Goal: Communication & Community: Answer question/provide support

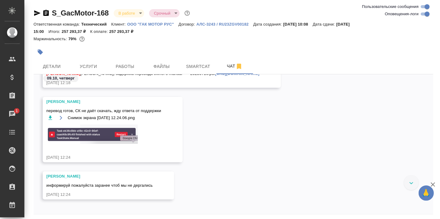
scroll to position [19483, 0]
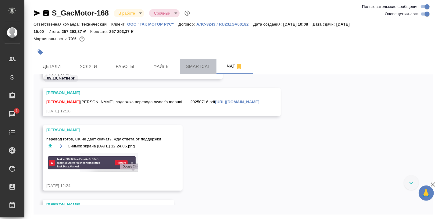
click at [200, 64] on span "Smartcat" at bounding box center [198, 67] width 29 height 8
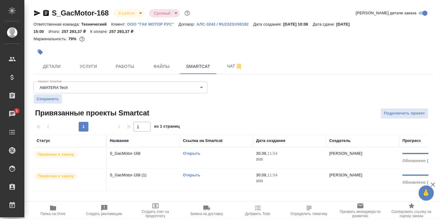
click at [194, 152] on link "Открыть" at bounding box center [191, 153] width 17 height 5
drag, startPoint x: 231, startPoint y: 68, endPoint x: 235, endPoint y: 78, distance: 10.5
click at [231, 68] on span "Чат" at bounding box center [234, 67] width 29 height 8
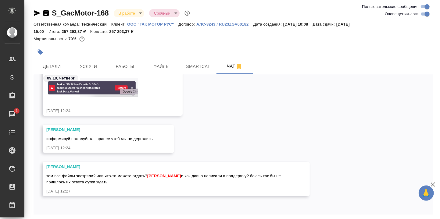
scroll to position [23, 0]
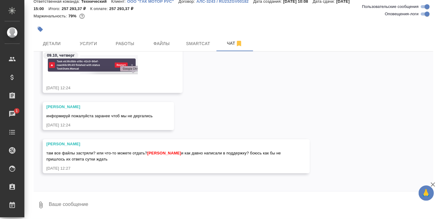
click at [120, 198] on textarea at bounding box center [241, 205] width 386 height 21
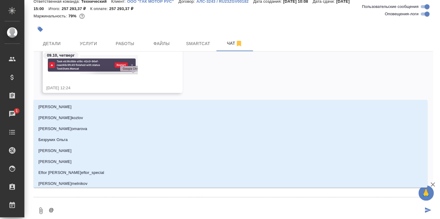
type textarea "@З"
type input "З"
type textarea "@За"
type input "За"
type textarea "@Заб"
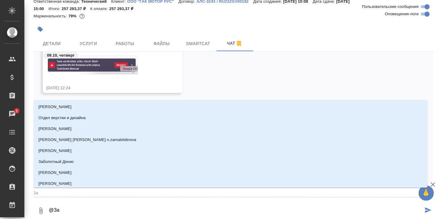
type input "Заб"
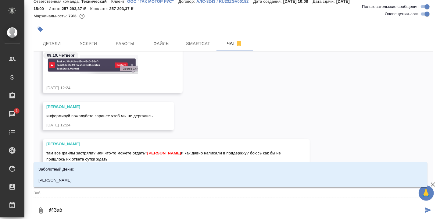
type textarea "@Забо"
type input "Забо"
type textarea "@Забор"
type input "Забор"
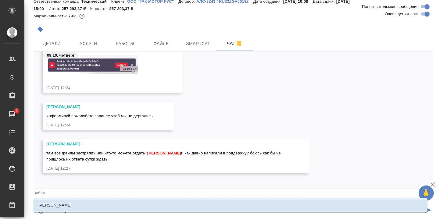
type textarea "@Заборо"
type input "Заборо"
type textarea "@Заборов"
type input "Заборов"
click at [72, 204] on p "Заборова Александра" at bounding box center [54, 206] width 33 height 6
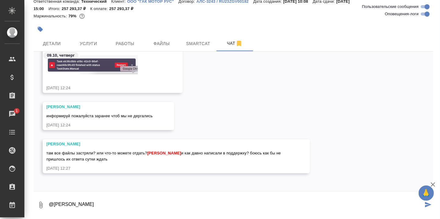
click at [103, 205] on textarea "@Заборова Александра" at bounding box center [235, 205] width 375 height 21
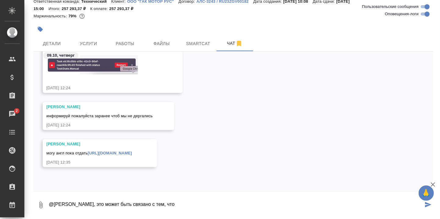
scroll to position [19689, 0]
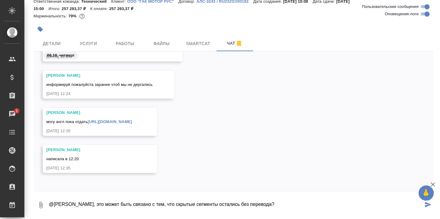
type textarea "@Заборова Александра, это может быть связано с тем, что скрытые сегменты остали…"
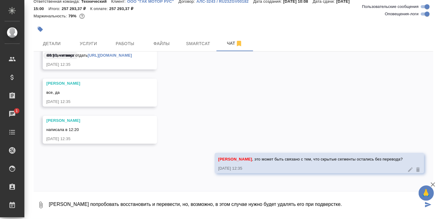
type textarea "Могу попробовать восстановить и перевести, но, возможно, в этом случае нужно бу…"
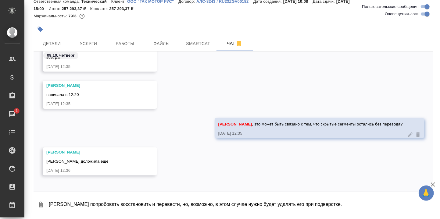
scroll to position [19836, 0]
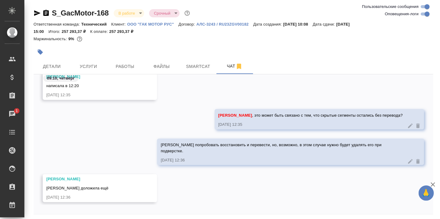
scroll to position [19970, 0]
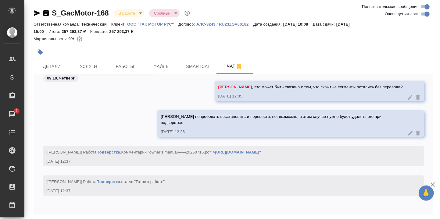
click at [84, 209] on div "09.10, четверг Белякова Юлия написала в 12:20 09.10.25, 12:35 Заборова Александ…" at bounding box center [234, 144] width 400 height 140
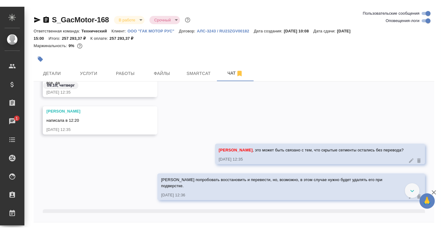
scroll to position [19967, 0]
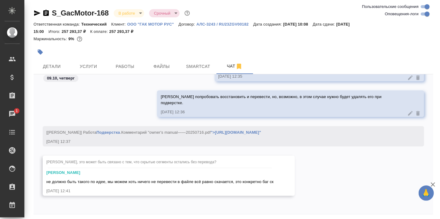
drag, startPoint x: 66, startPoint y: 215, endPoint x: 267, endPoint y: 119, distance: 222.1
click at [67, 215] on div at bounding box center [234, 216] width 400 height 3
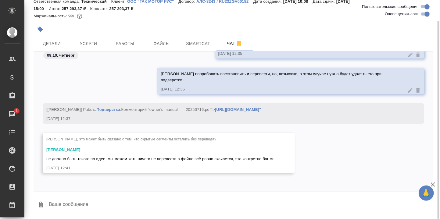
click at [88, 198] on textarea at bounding box center [241, 205] width 386 height 21
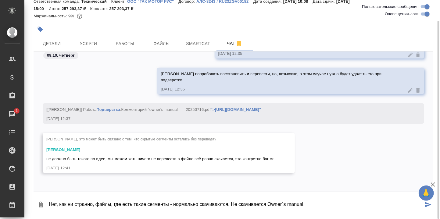
type textarea "Нет, как ни странно, файлы, где есть такие сегменты - нормально скачиваются. Не…"
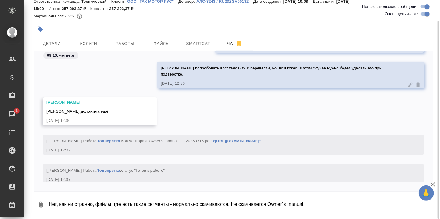
scroll to position [20113, 0]
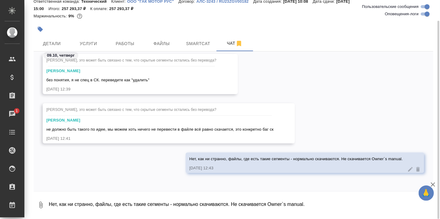
click at [96, 201] on textarea "Нет, как ни странно, файлы, где есть такие сегменты - нормально скачиваются. Не…" at bounding box center [241, 205] width 386 height 21
type textarea "Хотелось бы глянуть финальную версию после верстки - можно параллельно с DTPQa."
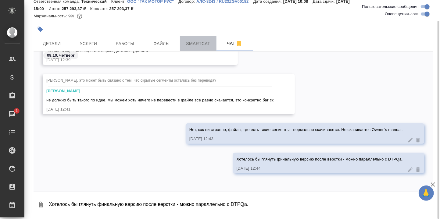
drag, startPoint x: 197, startPoint y: 40, endPoint x: 262, endPoint y: 58, distance: 67.6
click at [197, 40] on span "Smartcat" at bounding box center [198, 44] width 29 height 8
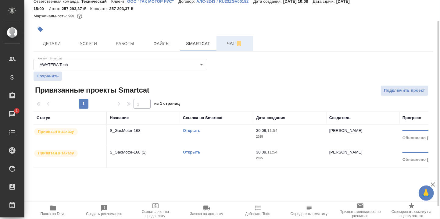
click at [232, 43] on span "Чат" at bounding box center [234, 44] width 29 height 8
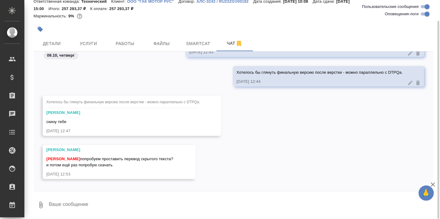
scroll to position [20815, 0]
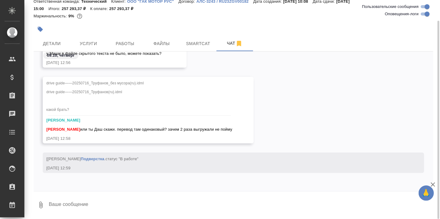
click at [93, 201] on textarea at bounding box center [241, 205] width 386 height 21
type textarea "Который без мусора, Саша."
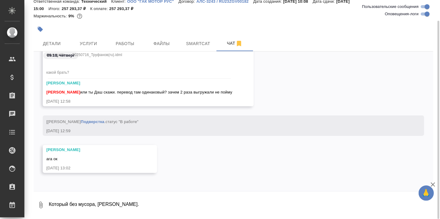
scroll to position [0, 0]
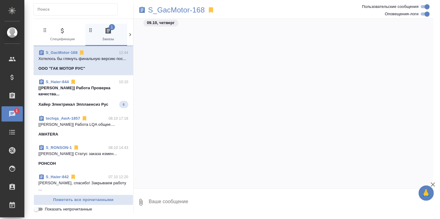
scroll to position [10399, 0]
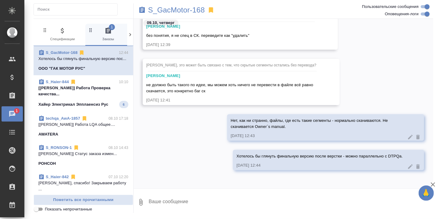
click at [51, 92] on p "[[PERSON_NAME]] Работа Проверка качества..." at bounding box center [83, 91] width 90 height 12
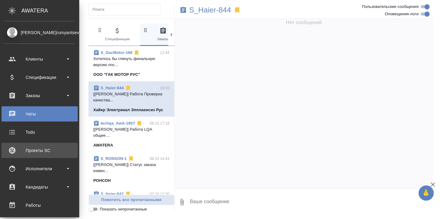
scroll to position [41, 0]
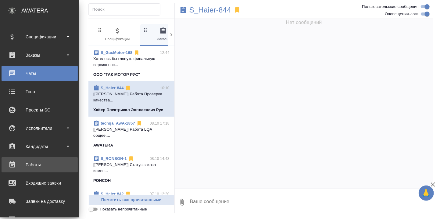
click at [39, 166] on div "Работы" at bounding box center [40, 165] width 70 height 9
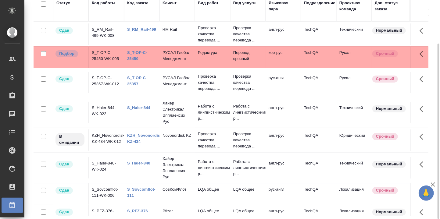
click at [138, 52] on link "S_T-OP-C-25450" at bounding box center [137, 55] width 20 height 11
click at [139, 52] on link "S_T-OP-C-25450" at bounding box center [137, 55] width 20 height 11
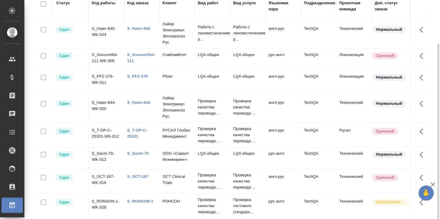
scroll to position [41, 0]
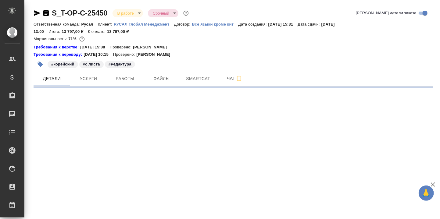
select select "RU"
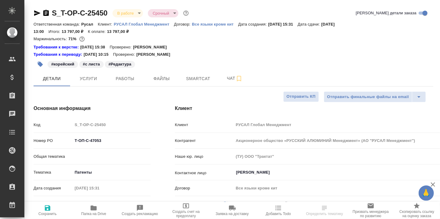
type textarea "x"
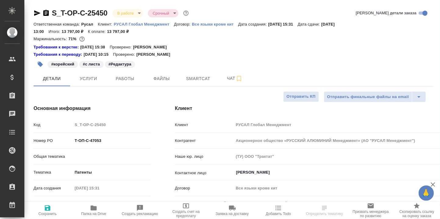
type textarea "x"
drag, startPoint x: 126, startPoint y: 76, endPoint x: 136, endPoint y: 82, distance: 11.1
click at [127, 76] on span "Работы" at bounding box center [124, 79] width 29 height 8
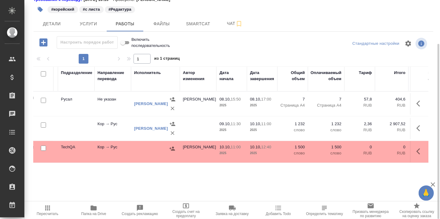
scroll to position [0, 161]
drag, startPoint x: 420, startPoint y: 150, endPoint x: 414, endPoint y: 153, distance: 6.8
click at [419, 151] on icon "button" at bounding box center [420, 151] width 7 height 7
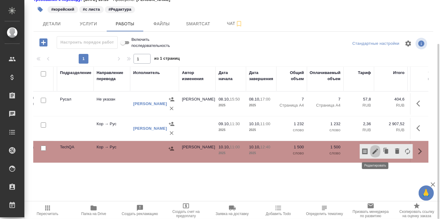
click at [379, 150] on icon "button" at bounding box center [375, 151] width 7 height 7
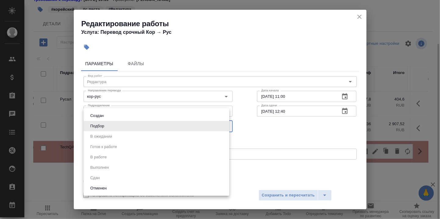
click at [226, 127] on body "🙏 .cls-1 fill:#fff; AWATERA Румянцева Дарья d.rumyantseva Клиенты Спецификации …" at bounding box center [220, 109] width 440 height 219
click at [260, 134] on div at bounding box center [220, 109] width 440 height 219
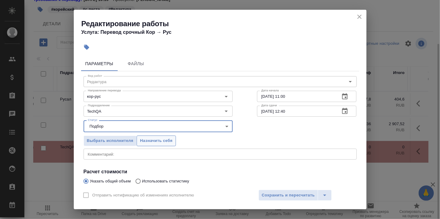
click at [154, 141] on span "Назначить себя" at bounding box center [156, 141] width 32 height 7
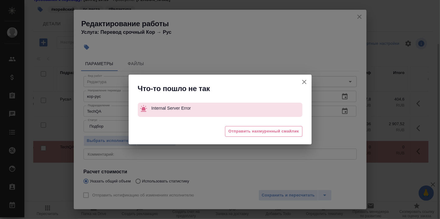
click at [308, 78] on button "Отправить нотификацию об изменениях исполнителю" at bounding box center [304, 82] width 15 height 15
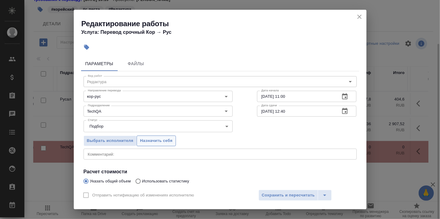
drag, startPoint x: 158, startPoint y: 140, endPoint x: 168, endPoint y: 144, distance: 11.2
click at [158, 140] on span "Назначить себя" at bounding box center [156, 141] width 32 height 7
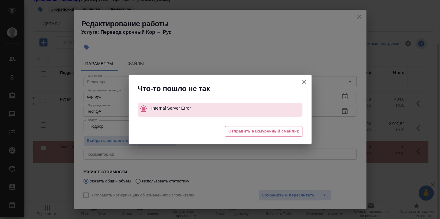
drag, startPoint x: 304, startPoint y: 78, endPoint x: 294, endPoint y: 88, distance: 14.0
click at [304, 80] on icon "button" at bounding box center [304, 81] width 7 height 7
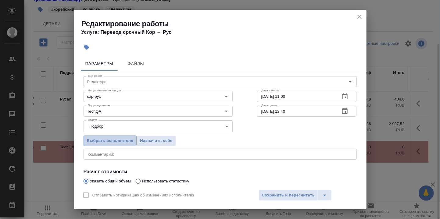
click at [107, 138] on span "Выбрать исполнителя" at bounding box center [110, 141] width 47 height 7
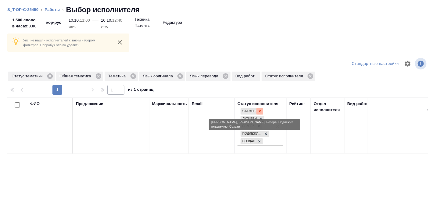
click at [260, 109] on div at bounding box center [260, 111] width 7 height 6
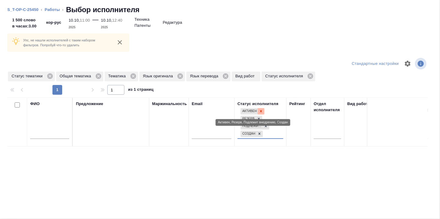
drag, startPoint x: 262, startPoint y: 118, endPoint x: 262, endPoint y: 113, distance: 4.6
click at [262, 113] on icon at bounding box center [261, 111] width 4 height 4
drag, startPoint x: 259, startPoint y: 116, endPoint x: 260, endPoint y: 113, distance: 3.9
click at [259, 111] on icon at bounding box center [259, 111] width 2 height 2
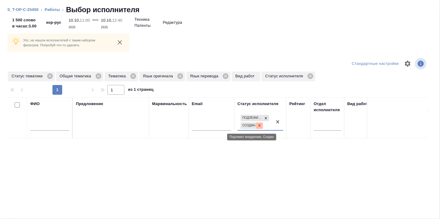
click at [261, 125] on icon at bounding box center [260, 126] width 4 height 4
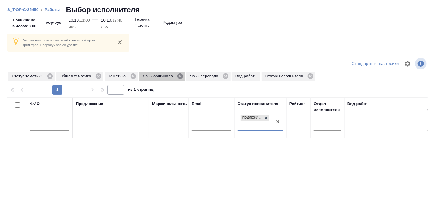
click at [181, 76] on icon at bounding box center [180, 76] width 7 height 7
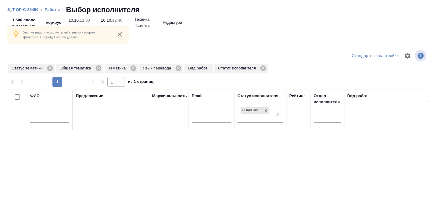
scroll to position [0, 0]
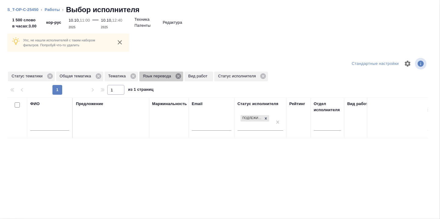
click at [177, 76] on icon at bounding box center [178, 76] width 5 height 5
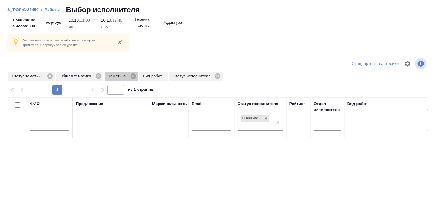
click at [132, 76] on icon at bounding box center [132, 76] width 5 height 5
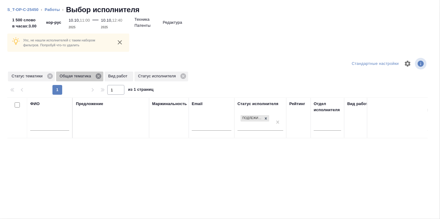
click at [98, 76] on icon at bounding box center [98, 76] width 7 height 7
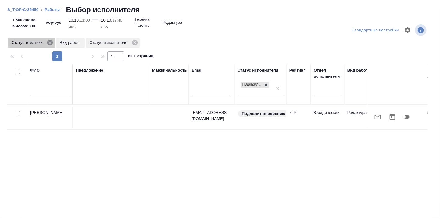
click at [48, 41] on icon at bounding box center [49, 42] width 5 height 5
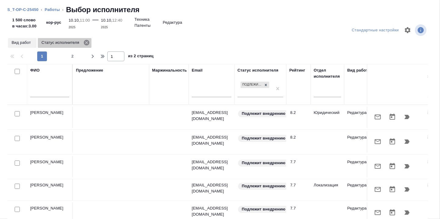
click at [88, 42] on icon at bounding box center [86, 42] width 7 height 7
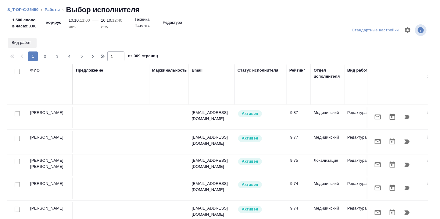
click at [52, 93] on input "text" at bounding box center [49, 94] width 39 height 8
type input "Румян"
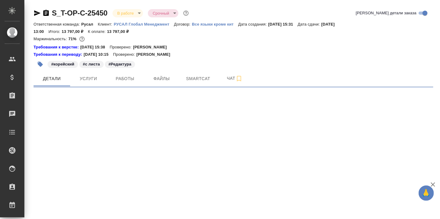
select select "RU"
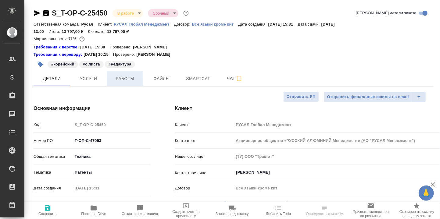
type textarea "x"
click at [126, 80] on span "Работы" at bounding box center [124, 79] width 29 height 8
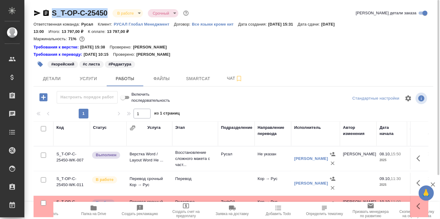
drag, startPoint x: 110, startPoint y: 11, endPoint x: 48, endPoint y: 12, distance: 62.3
click at [48, 12] on div "S_T-OP-C-25450 В работе inProgress Срочный urgent" at bounding box center [112, 13] width 157 height 10
copy link "S_T-OP-C-25450"
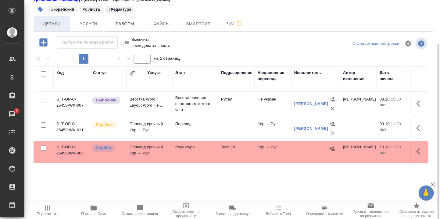
drag, startPoint x: 52, startPoint y: 23, endPoint x: 58, endPoint y: 27, distance: 6.4
click at [52, 23] on span "Детали" at bounding box center [51, 24] width 29 height 8
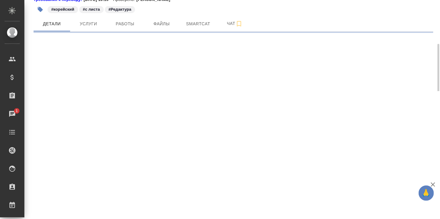
select select "RU"
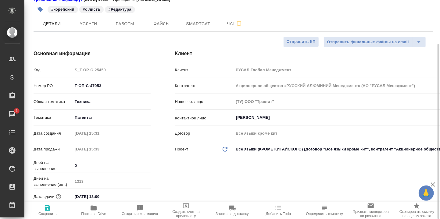
type textarea "x"
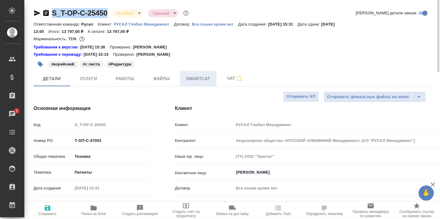
click at [195, 74] on button "Smartcat" at bounding box center [198, 78] width 37 height 15
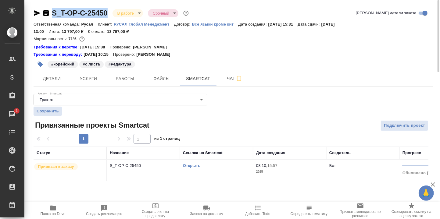
scroll to position [16, 0]
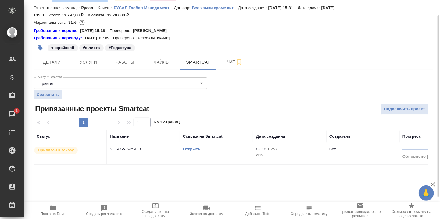
click at [195, 149] on link "Открыть" at bounding box center [191, 149] width 17 height 5
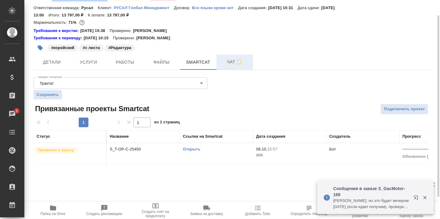
click at [230, 62] on span "Чат" at bounding box center [234, 62] width 29 height 8
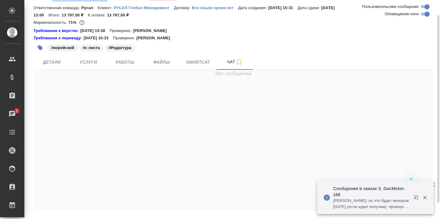
scroll to position [3150, 0]
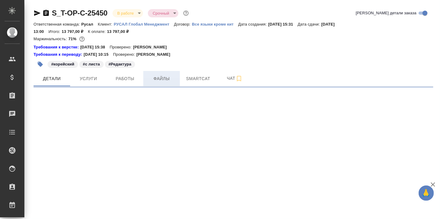
select select "RU"
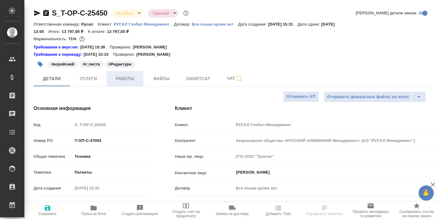
type textarea "x"
click at [130, 80] on span "Работы" at bounding box center [124, 79] width 29 height 8
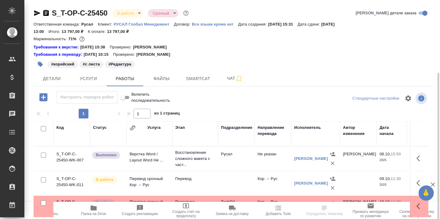
scroll to position [55, 0]
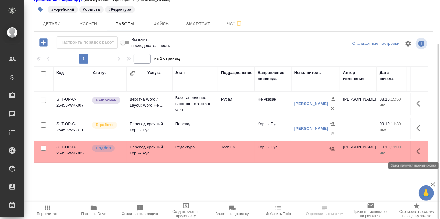
click at [419, 149] on icon "button" at bounding box center [420, 151] width 7 height 7
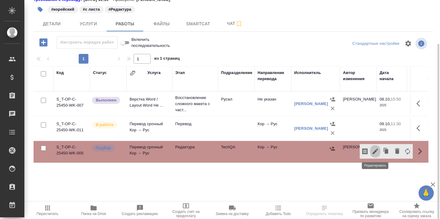
click at [376, 149] on icon "button" at bounding box center [375, 151] width 7 height 7
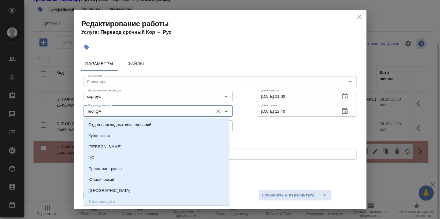
drag, startPoint x: 105, startPoint y: 110, endPoint x: 96, endPoint y: 112, distance: 9.0
click at [96, 112] on input "TechQA" at bounding box center [147, 111] width 125 height 7
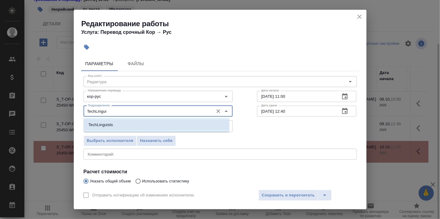
click at [110, 122] on p "TechLinguists" at bounding box center [101, 125] width 24 height 6
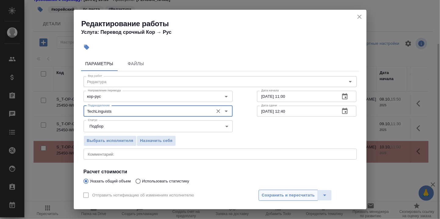
type input "TechLinguists"
drag, startPoint x: 287, startPoint y: 195, endPoint x: 270, endPoint y: 186, distance: 19.4
click at [283, 193] on span "Сохранить и пересчитать" at bounding box center [288, 195] width 53 height 7
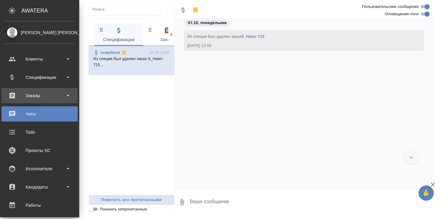
click at [31, 96] on div "Заказы" at bounding box center [40, 95] width 70 height 9
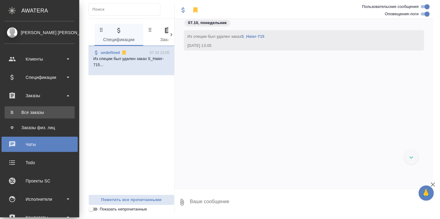
click at [34, 113] on div "Все заказы" at bounding box center [40, 113] width 64 height 6
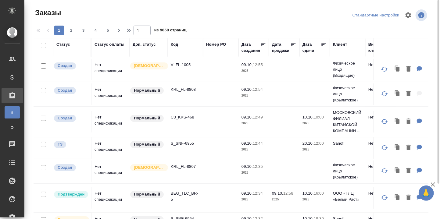
click at [176, 47] on div "Код" at bounding box center [174, 45] width 7 height 6
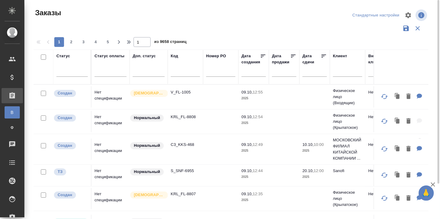
click at [181, 73] on input "text" at bounding box center [185, 73] width 29 height 8
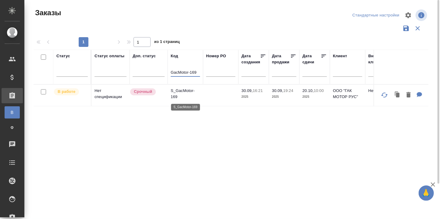
type input "GacMotor-169"
click at [182, 89] on p "S_GacMotor-169" at bounding box center [185, 94] width 29 height 12
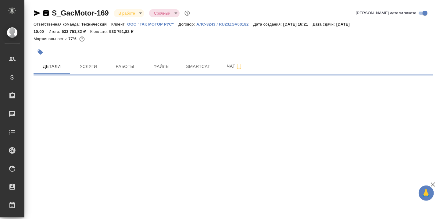
select select "RU"
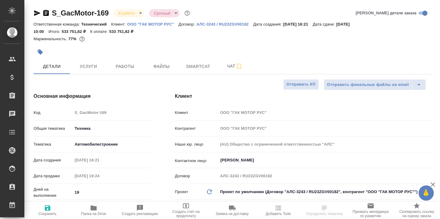
type textarea "x"
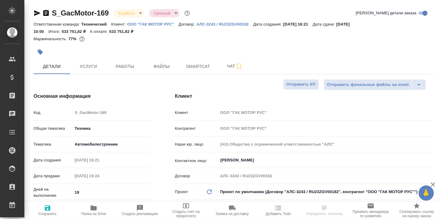
type textarea "x"
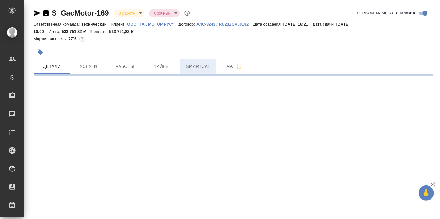
select select "RU"
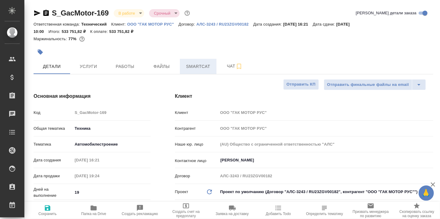
type textarea "x"
click at [202, 66] on span "Smartcat" at bounding box center [198, 67] width 29 height 8
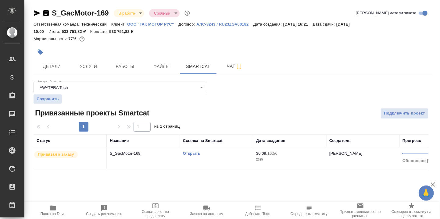
click at [195, 151] on link "Открыть" at bounding box center [191, 153] width 17 height 5
click at [12, 112] on div "Чаты" at bounding box center [4, 114] width 15 height 9
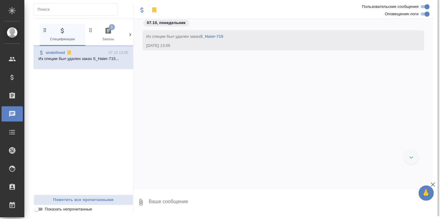
click at [109, 32] on icon "button" at bounding box center [108, 30] width 7 height 7
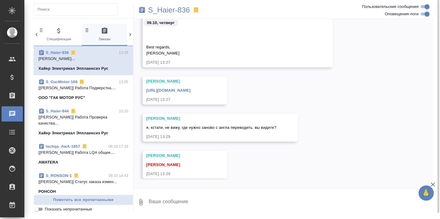
scroll to position [4718, 0]
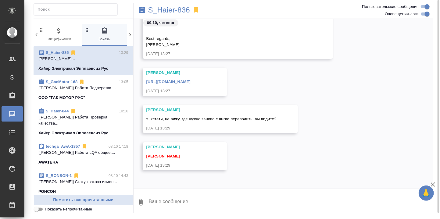
click at [183, 200] on textarea at bounding box center [290, 202] width 285 height 21
type textarea "Сейчас"
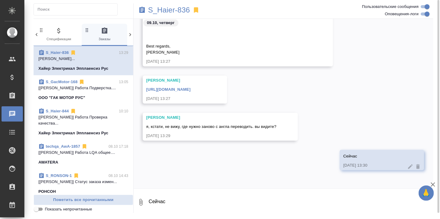
scroll to position [4748, 0]
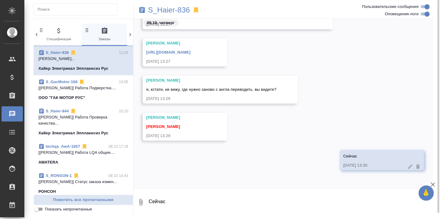
click at [186, 53] on link "[URL][DOMAIN_NAME]" at bounding box center [169, 52] width 44 height 5
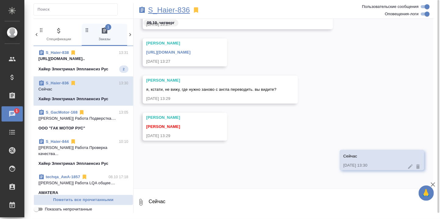
click at [177, 10] on p "S_Haier-836" at bounding box center [169, 10] width 42 height 6
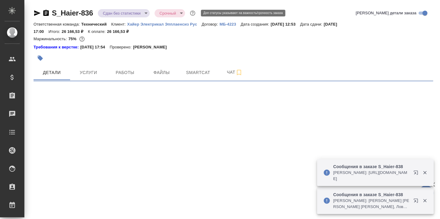
select select "RU"
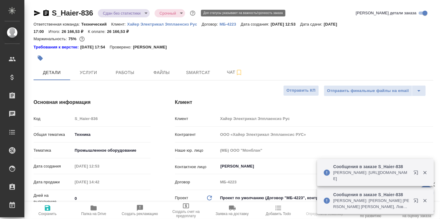
type textarea "x"
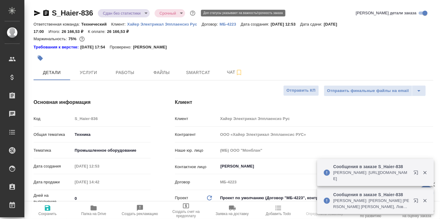
type textarea "x"
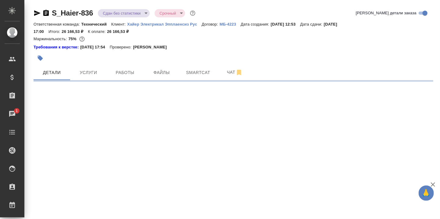
select select "RU"
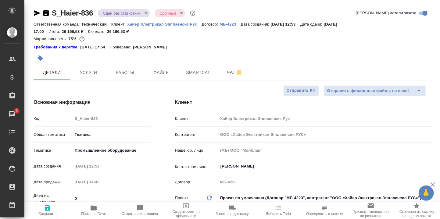
type textarea "x"
click at [92, 209] on icon "button" at bounding box center [94, 208] width 6 height 5
type textarea "x"
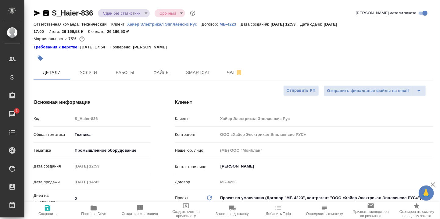
type textarea "x"
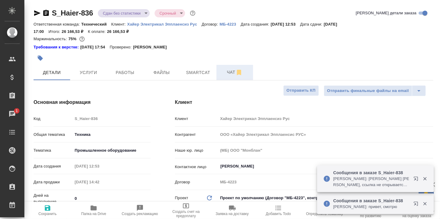
click at [230, 74] on span "Чат" at bounding box center [234, 73] width 29 height 8
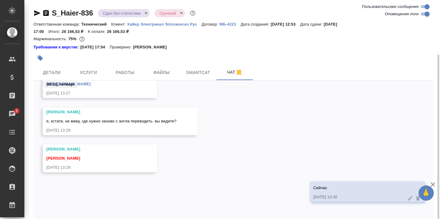
scroll to position [29, 0]
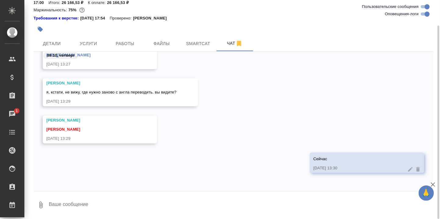
click at [128, 209] on textarea at bounding box center [241, 205] width 386 height 21
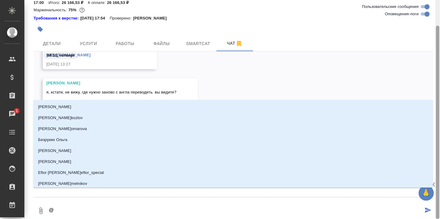
type textarea "@У"
type input "У"
type textarea "@Ус"
type input "Ус"
type textarea "@Усм"
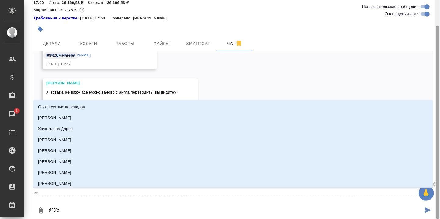
type input "Усм"
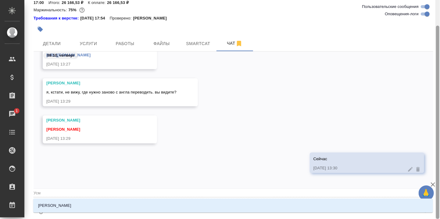
type textarea "@Усма"
type input "Усма"
type textarea "@Усман"
type input "Усман"
type textarea "@Усмано"
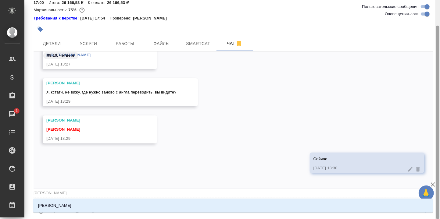
type input "Усмано"
type textarea "@Усманов"
type input "Усманов"
type textarea "@Усманова"
type input "Усманова"
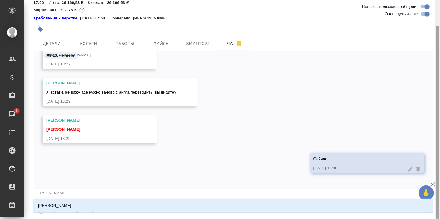
type textarea "@Усманова"
type input "Усманова"
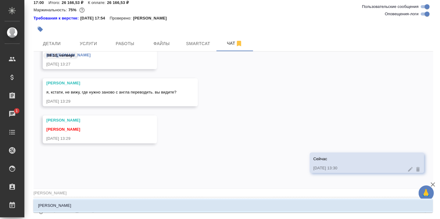
click at [70, 205] on li "[PERSON_NAME]" at bounding box center [233, 206] width 400 height 11
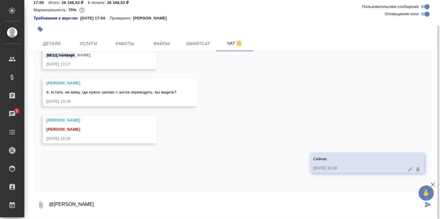
click at [91, 203] on textarea "@Усманова Ольга" at bounding box center [235, 205] width 375 height 21
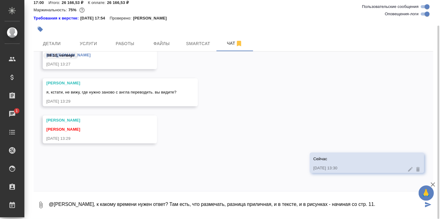
drag, startPoint x: 163, startPoint y: 205, endPoint x: 140, endPoint y: 199, distance: 23.2
click at [144, 203] on textarea "@Усманова Ольга, к какому времени нужен ответ? Там есть, что размечать, разница…" at bounding box center [235, 205] width 375 height 21
drag, startPoint x: 133, startPoint y: 204, endPoint x: 114, endPoint y: 208, distance: 19.4
click at [114, 208] on textarea "@Усманова Ольга, к какому времени нужна разметка? Там есть, что размечать, разн…" at bounding box center [235, 205] width 375 height 21
type textarea "@Усманова Ольга, к какому сроку нужна разметка? Там есть, что размечать, разниц…"
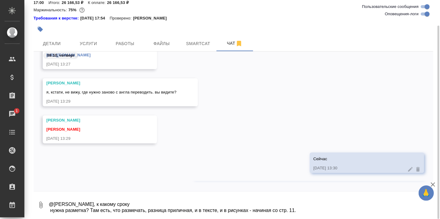
scroll to position [10915, 0]
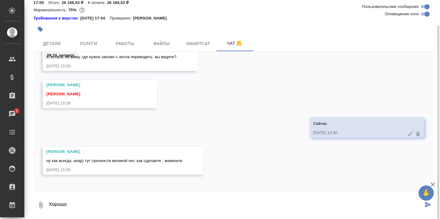
type textarea "Хорошо"
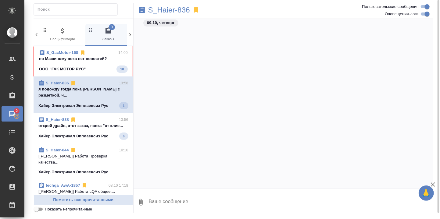
scroll to position [4876, 0]
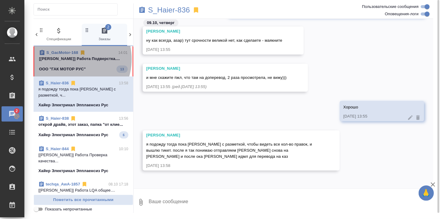
drag, startPoint x: 68, startPoint y: 59, endPoint x: 89, endPoint y: 65, distance: 21.5
click at [68, 59] on p "[[PERSON_NAME]] Работа Подверстка...." at bounding box center [83, 59] width 89 height 6
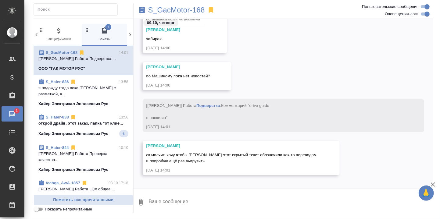
scroll to position [11099, 0]
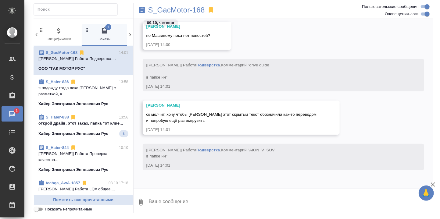
click at [194, 202] on textarea at bounding box center [290, 202] width 285 height 21
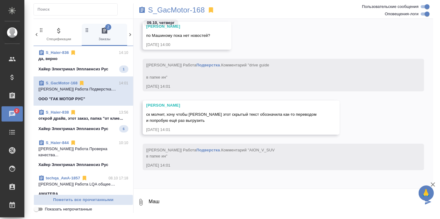
drag, startPoint x: 168, startPoint y: 201, endPoint x: 137, endPoint y: 200, distance: 31.5
click at [137, 200] on div "0 Маш" at bounding box center [284, 202] width 300 height 21
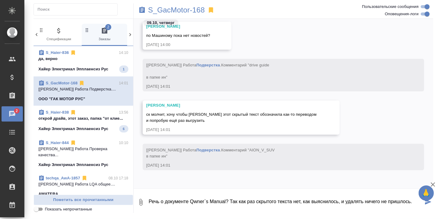
type textarea "Речь о документе Qwner`s Manual? Так как раз скрытого текста нет, как выяснилос…"
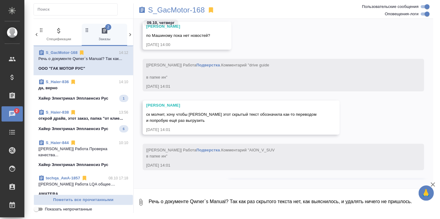
scroll to position [11134, 0]
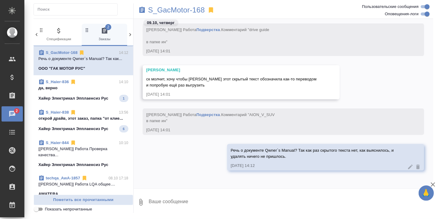
click at [64, 119] on p "открой драйв, этот заказ, папка "от клие..." at bounding box center [83, 119] width 90 height 6
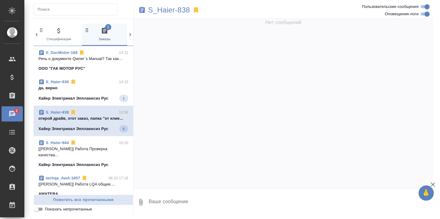
scroll to position [0, 0]
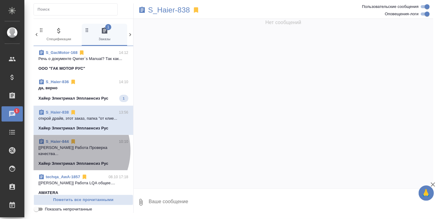
click at [65, 150] on p "[[PERSON_NAME]] Работа Проверка качества..." at bounding box center [83, 151] width 90 height 12
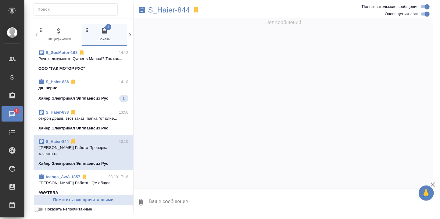
click at [72, 118] on p "открой драйв, этот заказ, папка "от клие..." at bounding box center [83, 119] width 90 height 6
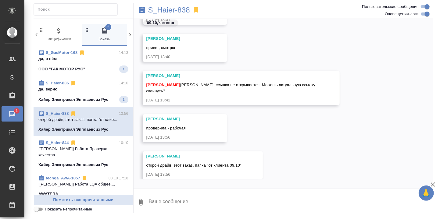
scroll to position [4056, 0]
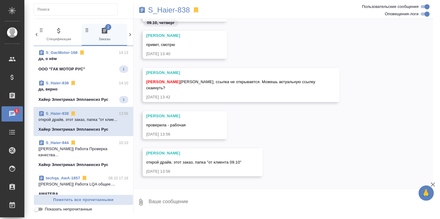
drag, startPoint x: 48, startPoint y: 89, endPoint x: 51, endPoint y: 88, distance: 3.4
click at [48, 89] on p "да, верно" at bounding box center [83, 89] width 90 height 6
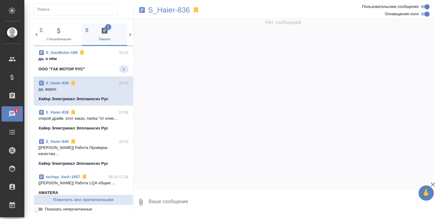
scroll to position [4911, 0]
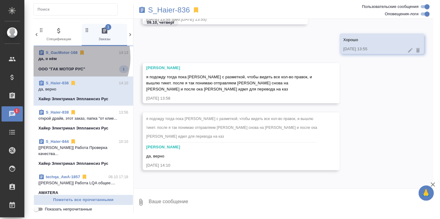
click at [65, 57] on p "да, о нём" at bounding box center [83, 59] width 90 height 6
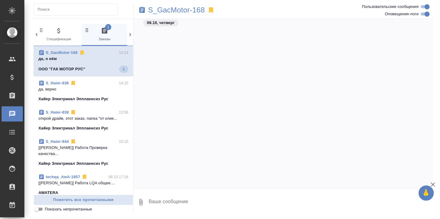
scroll to position [11141, 0]
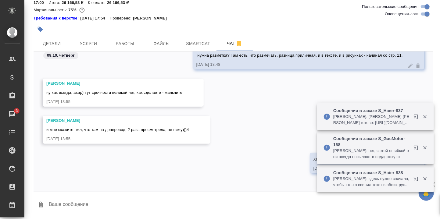
scroll to position [11018, 0]
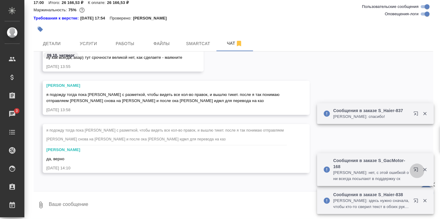
click at [417, 170] on icon "button" at bounding box center [417, 171] width 7 height 7
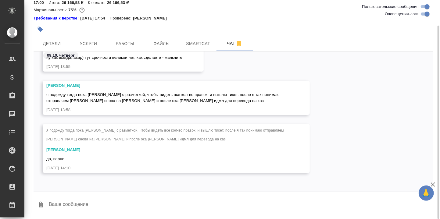
scroll to position [10896, 0]
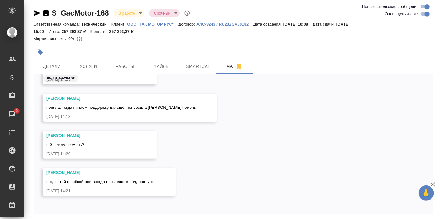
scroll to position [22176, 0]
click at [12, 112] on div "Чаты" at bounding box center [4, 114] width 15 height 9
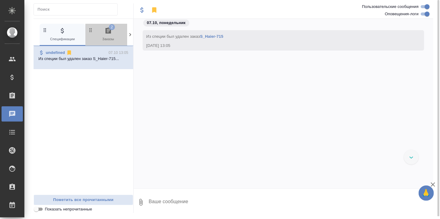
click at [107, 30] on icon "button" at bounding box center [108, 30] width 7 height 7
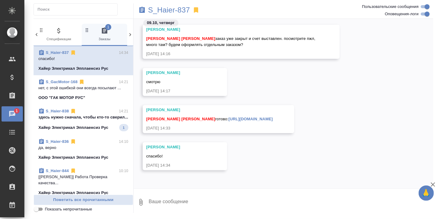
scroll to position [16197, 0]
click at [55, 117] on p "здесь нужно сначала, чтобы кто-то сверил..." at bounding box center [83, 117] width 90 height 6
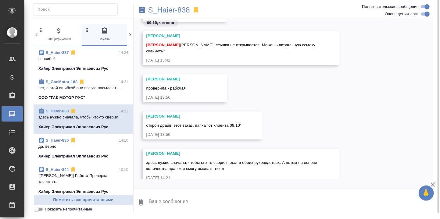
scroll to position [4217, 0]
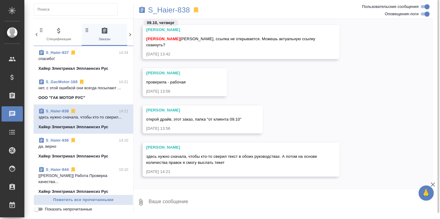
click at [202, 201] on textarea at bounding box center [290, 202] width 285 height 21
type textarea "В общем, та же система, что и в 836?"
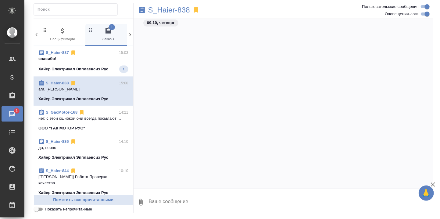
scroll to position [4246, 0]
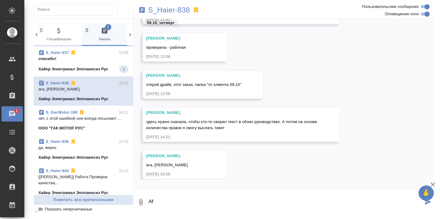
scroll to position [4254, 0]
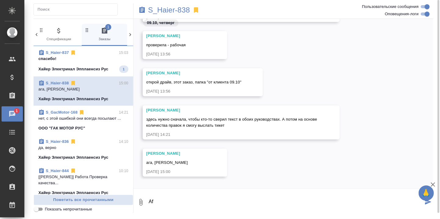
type textarea "A"
click at [68, 148] on p "да, верно" at bounding box center [83, 148] width 90 height 6
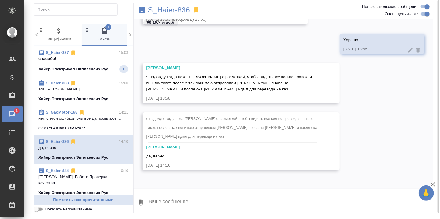
scroll to position [4912, 0]
click at [178, 204] on textarea at bounding box center [290, 202] width 285 height 21
paste textarea "https://drive.awatera.com/apps/files/files/10662801?dir=/Shares/%D0%A5%D0%B0%D0…"
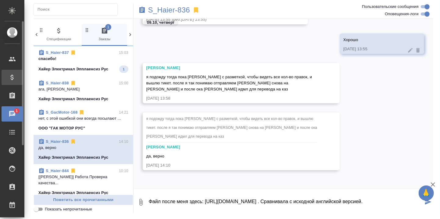
type textarea "Файл после меня здесь: https://drive.awatera.com/apps/files/files/10662801?dir=…"
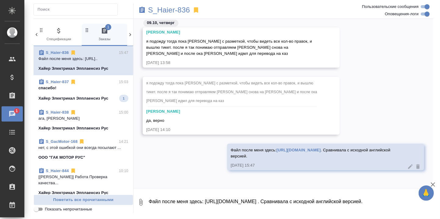
click at [60, 81] on link "S_Haier-837" at bounding box center [57, 82] width 23 height 5
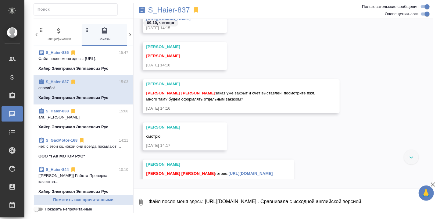
scroll to position [16082, 0]
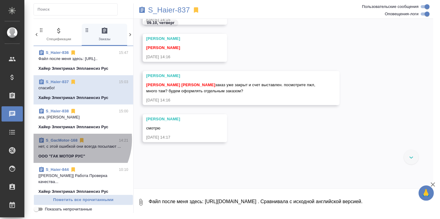
click at [66, 139] on link "S_GacMotor-168" at bounding box center [62, 140] width 32 height 5
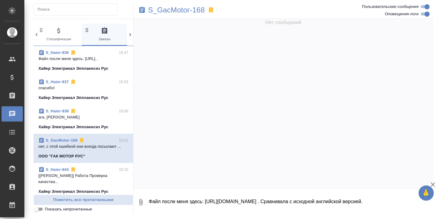
scroll to position [0, 0]
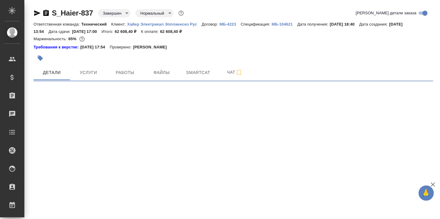
select select "RU"
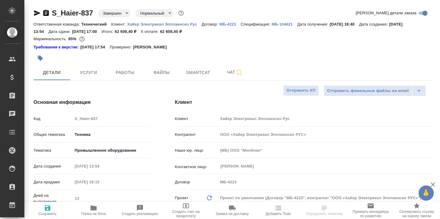
type textarea "x"
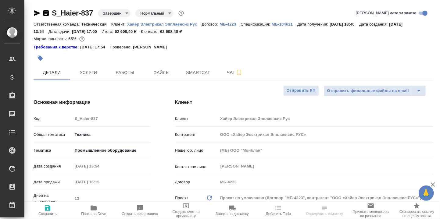
type textarea "x"
type input "[PERSON_NAME]"
type input "[PERSON_NAME]pavlova"
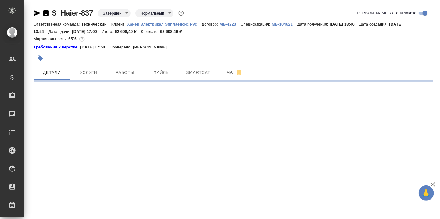
select select "RU"
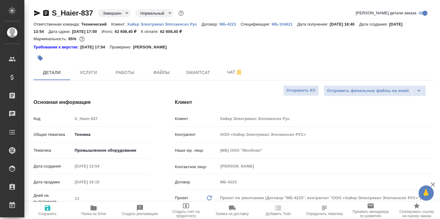
type textarea "x"
click at [231, 76] on span "Чат" at bounding box center [234, 73] width 29 height 8
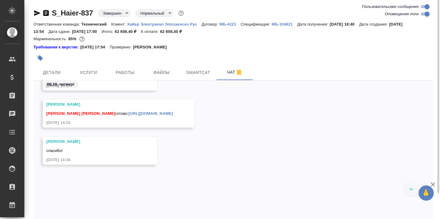
scroll to position [37984, 0]
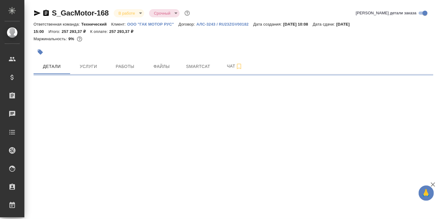
select select "RU"
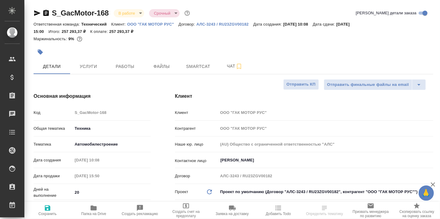
type textarea "x"
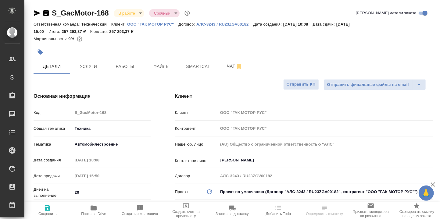
type textarea "x"
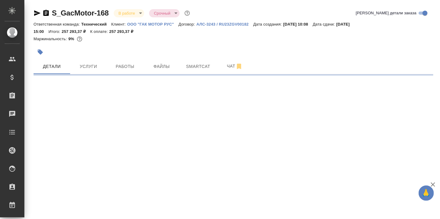
select select "RU"
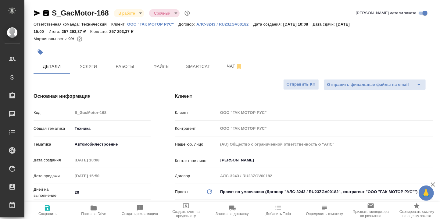
type textarea "x"
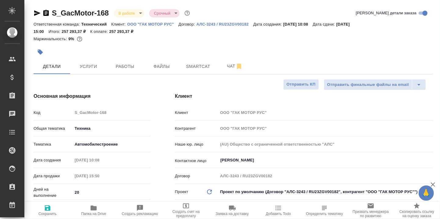
type textarea "x"
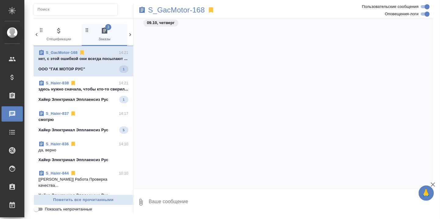
scroll to position [11141, 0]
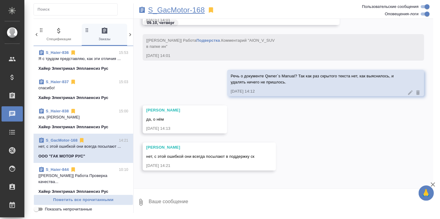
click at [190, 10] on p "S_GacMotor-168" at bounding box center [176, 10] width 57 height 6
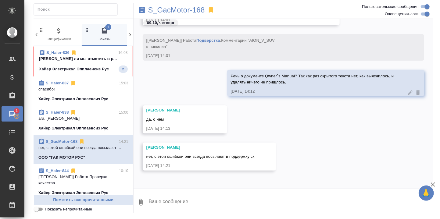
drag, startPoint x: 74, startPoint y: 60, endPoint x: 120, endPoint y: 69, distance: 46.6
click at [74, 60] on p "[PERSON_NAME] ли мы отметить в р..." at bounding box center [83, 59] width 89 height 6
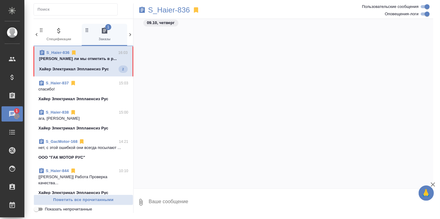
scroll to position [5101, 0]
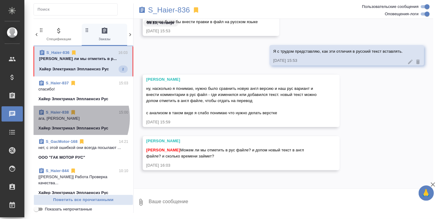
click at [68, 122] on p "ага, [PERSON_NAME]" at bounding box center [83, 119] width 90 height 6
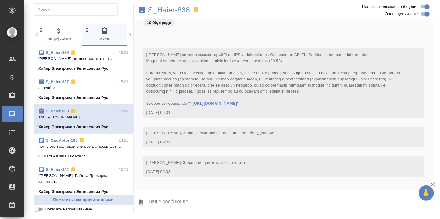
scroll to position [4089, 0]
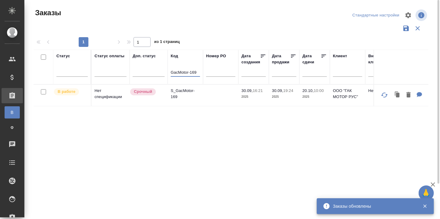
drag, startPoint x: 197, startPoint y: 71, endPoint x: 193, endPoint y: 71, distance: 3.4
click at [193, 71] on input "GacMotor-169" at bounding box center [185, 73] width 29 height 8
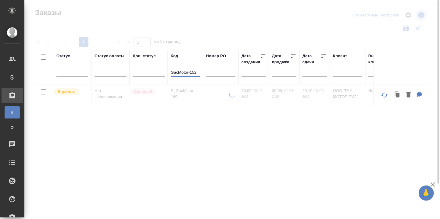
type input "GacMotor-152"
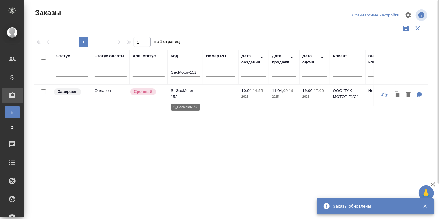
click at [184, 92] on p "S_GacMotor-152" at bounding box center [185, 94] width 29 height 12
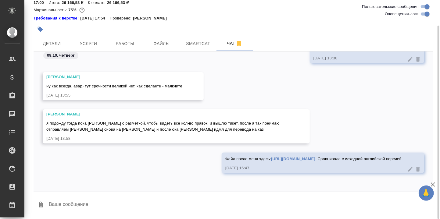
scroll to position [11038, 0]
click at [124, 201] on textarea at bounding box center [241, 205] width 386 height 21
type textarea "Если будут вопросы, задавайте."
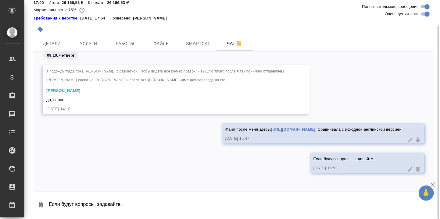
scroll to position [11074, 0]
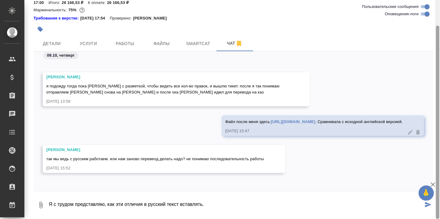
type textarea "Я с трудом представляю, как эти отличия в русский текст вставлять."
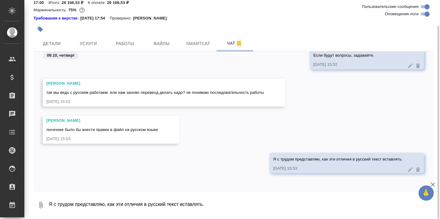
scroll to position [0, 0]
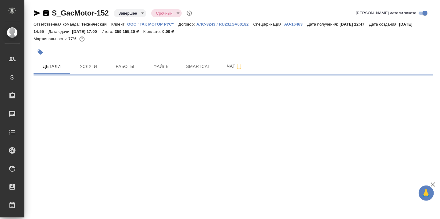
select select "RU"
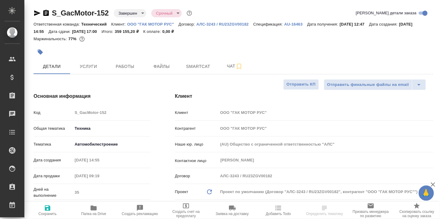
type textarea "x"
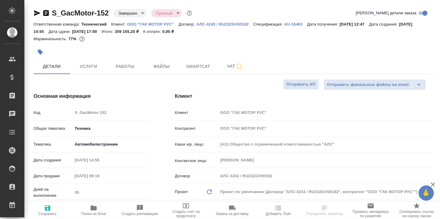
type textarea "x"
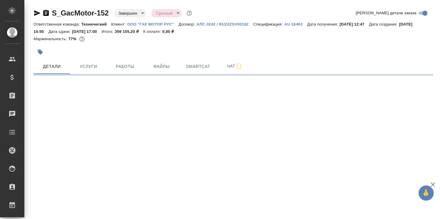
select select "RU"
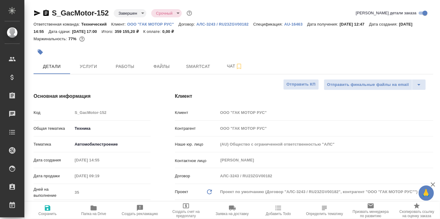
type textarea "x"
click at [191, 66] on span "Smartcat" at bounding box center [198, 67] width 29 height 8
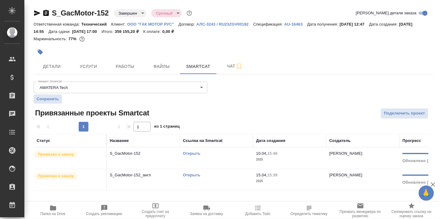
click at [189, 174] on link "Открыть" at bounding box center [191, 175] width 17 height 5
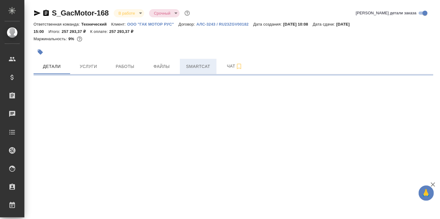
select select "RU"
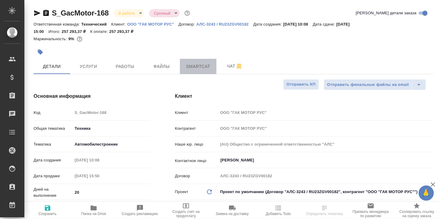
click at [201, 65] on span "Smartcat" at bounding box center [198, 67] width 29 height 8
type textarea "x"
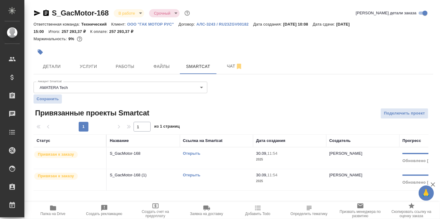
click at [190, 154] on link "Открыть" at bounding box center [191, 153] width 17 height 5
click at [192, 174] on link "Открыть" at bounding box center [191, 175] width 17 height 5
click at [52, 206] on icon "button" at bounding box center [53, 208] width 6 height 5
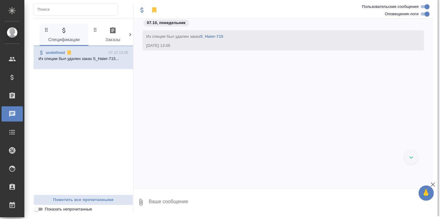
click at [130, 33] on icon at bounding box center [130, 35] width 6 height 6
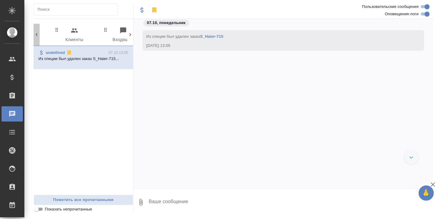
drag, startPoint x: 33, startPoint y: 34, endPoint x: 37, endPoint y: 34, distance: 3.8
click at [36, 34] on icon at bounding box center [37, 35] width 6 height 6
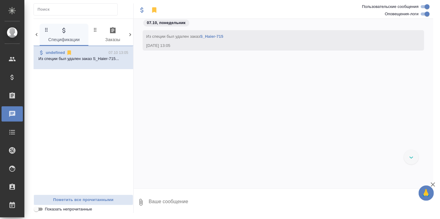
scroll to position [0, 0]
drag, startPoint x: 109, startPoint y: 31, endPoint x: 111, endPoint y: 38, distance: 8.2
click at [110, 31] on icon "button" at bounding box center [112, 30] width 7 height 7
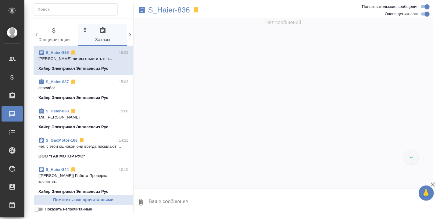
scroll to position [5101, 0]
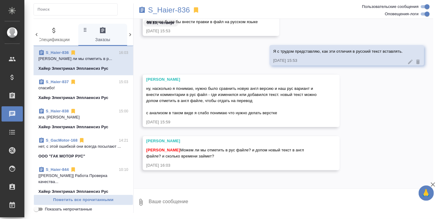
click at [194, 200] on textarea at bounding box center [290, 202] width 285 height 21
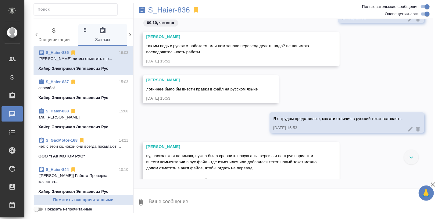
scroll to position [5162, 0]
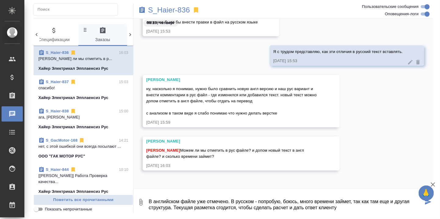
click at [236, 206] on textarea "В английском файле уже отмечено. В русском - попробую, боюсь, много времени зай…" at bounding box center [285, 202] width 275 height 21
click at [218, 206] on textarea "В английском файле уже отмечено. В русском - попробую, боюсь, много времени зай…" at bounding box center [285, 202] width 275 height 21
click at [387, 209] on textarea "В английском файле уже отмечено. В русском - попробую, боюсь, много времени зай…" at bounding box center [285, 202] width 275 height 21
type textarea "В английском файле уже отмечено. В русском - попробую, боюсь, много времени зай…"
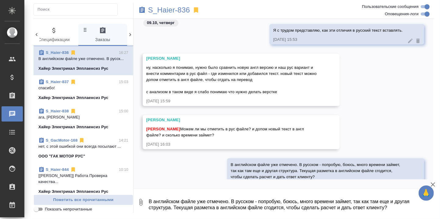
scroll to position [5241, 0]
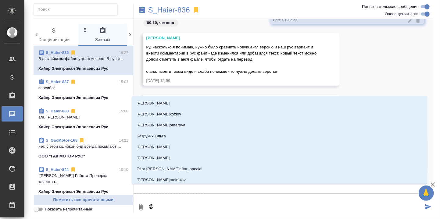
type textarea "@С"
type input "С"
type textarea "@Се"
type input "Се"
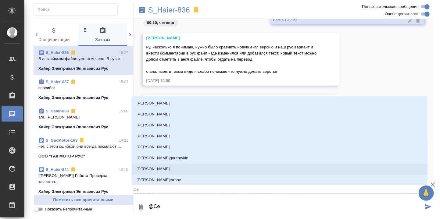
type textarea "@Сер"
type input "Сер"
type textarea "@Серг"
type input "Серг"
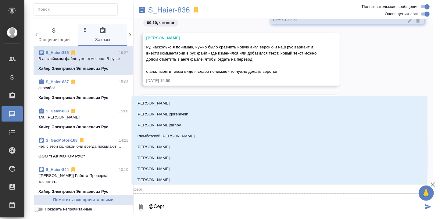
type textarea "@Серге"
type input "Серге"
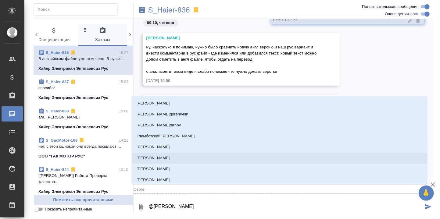
type textarea "@Сергее"
type input "Сергее"
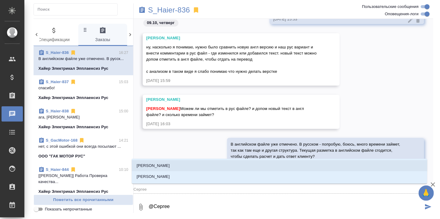
type textarea "@Сергеев"
type input "Сергеев"
type textarea "@Сергеева"
type input "Сергеева"
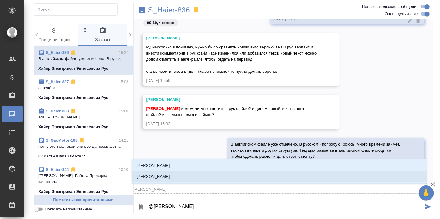
click at [170, 176] on p "[PERSON_NAME]" at bounding box center [153, 177] width 33 height 6
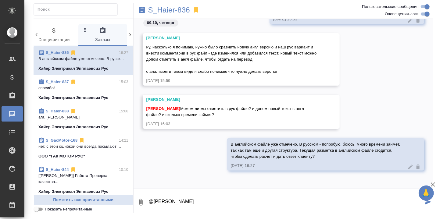
type textarea "@Сергеева Анастасия"
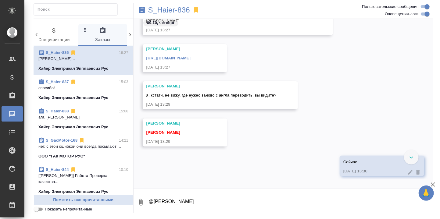
scroll to position [4736, 0]
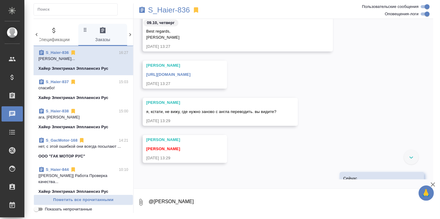
click at [191, 75] on link "[URL][DOMAIN_NAME]" at bounding box center [169, 74] width 44 height 5
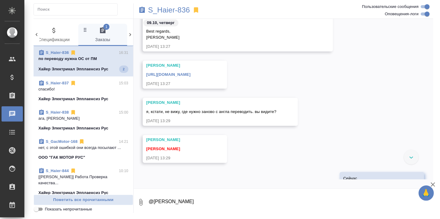
scroll to position [5593, 0]
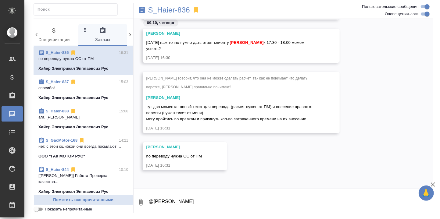
click at [198, 200] on textarea "@Сергеева Анастасия" at bounding box center [290, 202] width 285 height 21
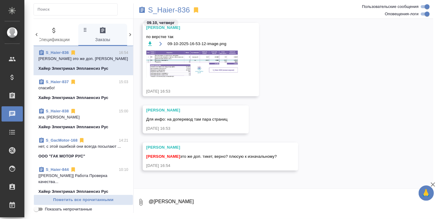
scroll to position [6532, 0]
click at [179, 201] on textarea "@Сергеева Анастасия" at bounding box center [290, 202] width 285 height 21
type textarea "Пытаюсь разметить - текст с трудом копируется, размечается тяжело."
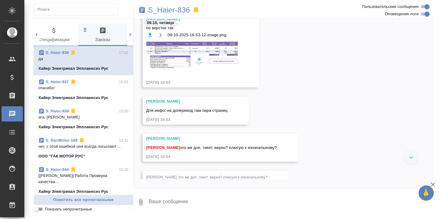
scroll to position [6576, 0]
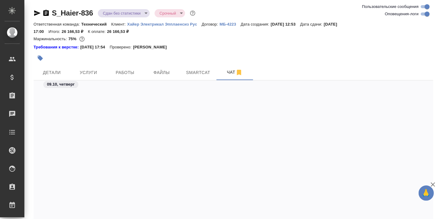
scroll to position [11177, 0]
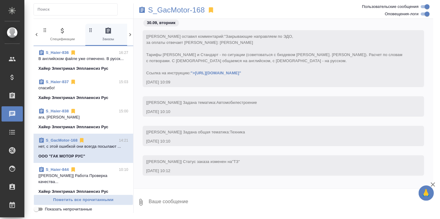
scroll to position [0, 4]
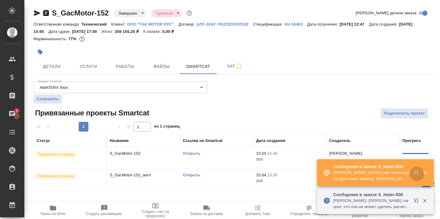
click at [418, 173] on icon "button" at bounding box center [416, 173] width 4 height 4
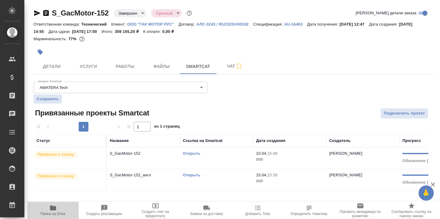
click at [53, 209] on icon "button" at bounding box center [53, 208] width 6 height 5
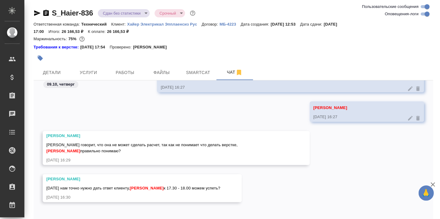
scroll to position [29, 0]
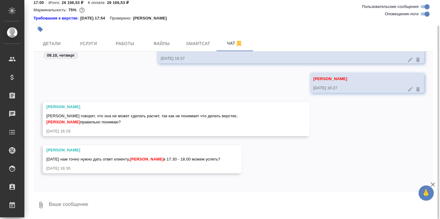
click at [151, 194] on div at bounding box center [234, 193] width 400 height 3
click at [122, 205] on textarea at bounding box center [241, 205] width 386 height 21
type textarea "F"
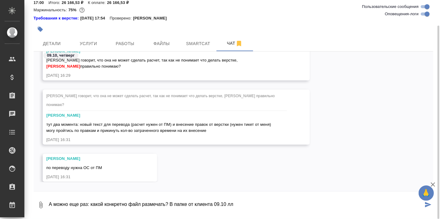
click at [276, 154] on div "[PERSON_NAME] по переводу нужна ОС от ПМ [DATE] 16:31" at bounding box center [234, 172] width 400 height 37
click at [240, 205] on textarea "А можно еще раз: какой конкретно файл размечать? В папке от клиента 09.10 лл" at bounding box center [235, 205] width 375 height 21
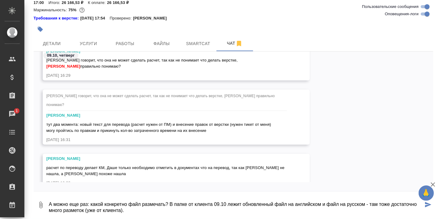
type textarea "А можно еще раз: какой конкретно файл размечать? В папке от клиента 09.10 лежит…"
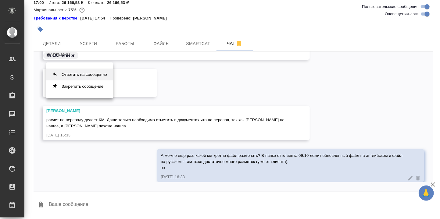
click at [92, 74] on button "Ответить на сообщение" at bounding box center [79, 75] width 67 height 12
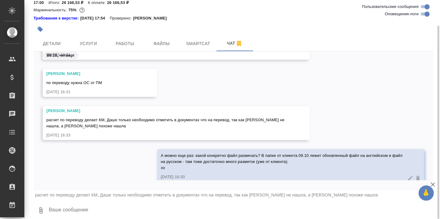
click at [84, 212] on textarea at bounding box center [241, 211] width 386 height 21
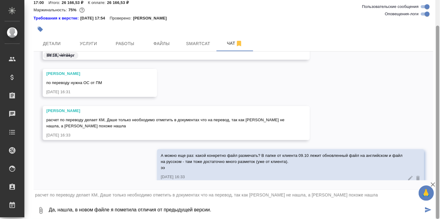
type textarea "Да, нашла, в новом файле я пометила отличия от предыдущей версии."
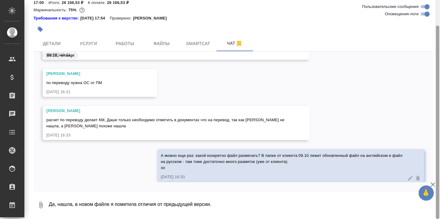
scroll to position [12342, 0]
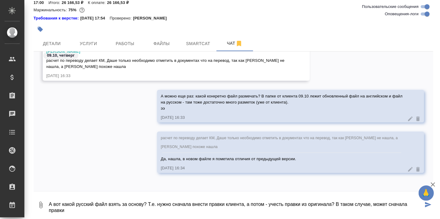
drag, startPoint x: 336, startPoint y: 204, endPoint x: 349, endPoint y: 211, distance: 14.5
click at [349, 211] on textarea "А вот какой русский файл взять за основу? Т.е. нужно сначала внести правки клие…" at bounding box center [235, 205] width 375 height 21
click at [90, 209] on textarea "А вот какой русский файл взять за основу? Т.е. нужно сначала внести правки клие…" at bounding box center [235, 205] width 375 height 21
drag, startPoint x: 375, startPoint y: 204, endPoint x: 380, endPoint y: 209, distance: 6.9
click at [380, 209] on textarea "А вот какой русский файл взять за основу? Т.е. нужно сначала внести правки клие…" at bounding box center [235, 205] width 375 height 21
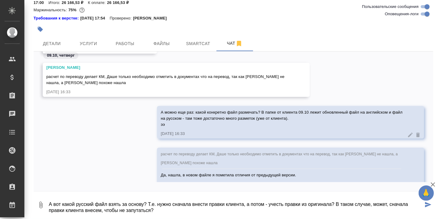
scroll to position [12150, 0]
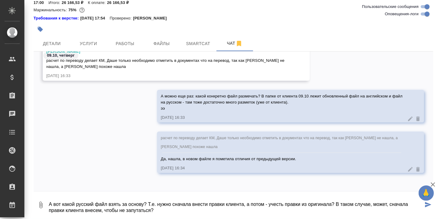
type textarea "А вот какой русский файл взять за основу? Т.е. нужно сначала внести правки клие…"
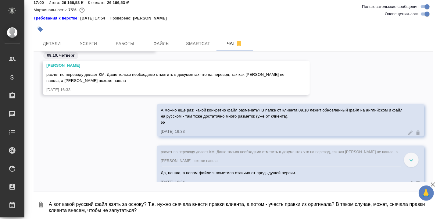
scroll to position [11890, 0]
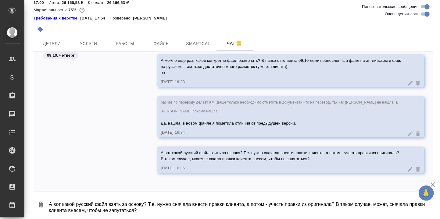
click at [85, 205] on textarea "А вот какой русский файл взять за основу? Т.е. нужно сначала внести правки клие…" at bounding box center [241, 205] width 386 height 21
click at [108, 124] on div "расчет по переводу делает КМ, Даше только необходимо отметить в документах что …" at bounding box center [234, 121] width 400 height 51
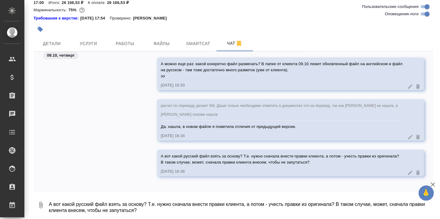
scroll to position [11855, 0]
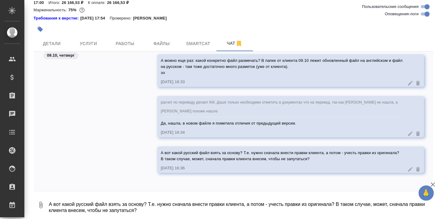
click at [101, 198] on textarea "А вот какой русский файл взять за основу? Т.е. нужно сначала внести правки клие…" at bounding box center [241, 205] width 386 height 21
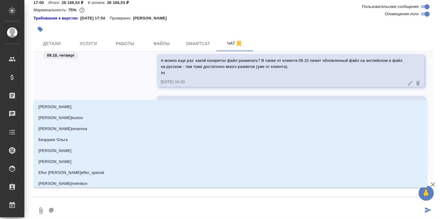
type textarea "@У"
type input "У"
type textarea "@Ус"
type input "Ус"
type textarea "@Усм"
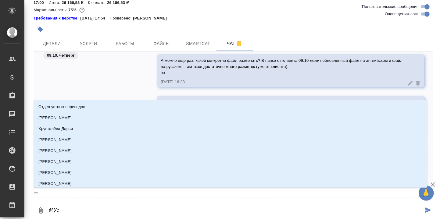
type input "Усм"
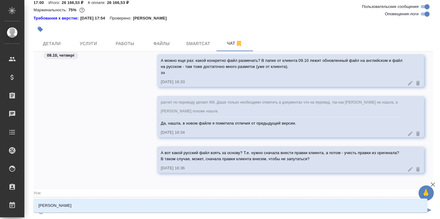
type textarea "@Усма"
type input "Усма"
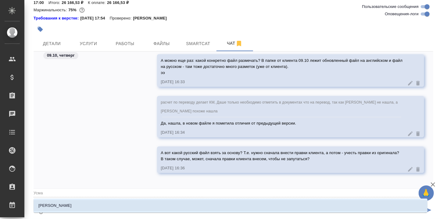
click at [62, 208] on p "[PERSON_NAME]" at bounding box center [54, 206] width 33 height 6
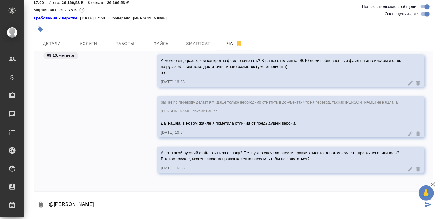
click at [89, 203] on textarea "@Усманова Ольга" at bounding box center [235, 205] width 375 height 21
click at [90, 203] on textarea "@Усманова Ольга" at bounding box center [235, 205] width 375 height 21
type textarea "@Усманова Ольга, я правильно поняла?"
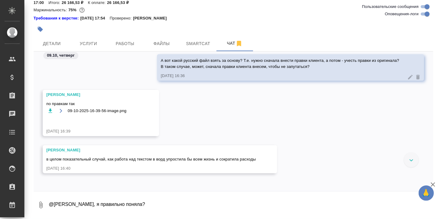
scroll to position [11969, 0]
click at [93, 195] on textarea "@Усманова Ольга, я правильно поняла?" at bounding box center [241, 205] width 386 height 21
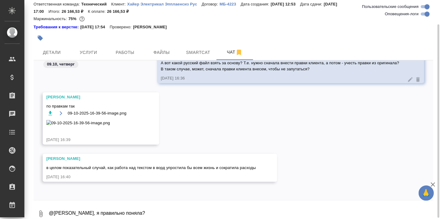
scroll to position [29, 0]
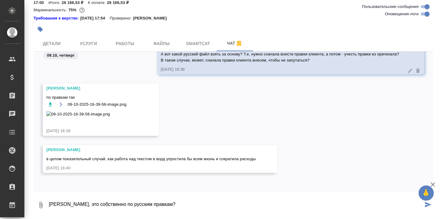
type textarea "Саша, это собственно по русским правкам?"
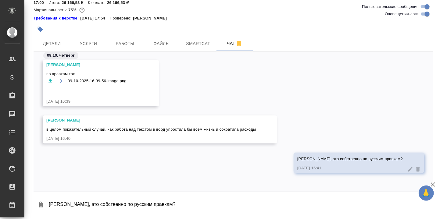
scroll to position [12027, 0]
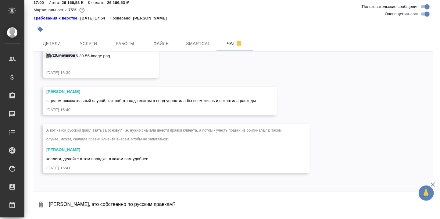
click at [95, 200] on textarea "Саша, это собственно по русским правкам?" at bounding box center [241, 205] width 386 height 21
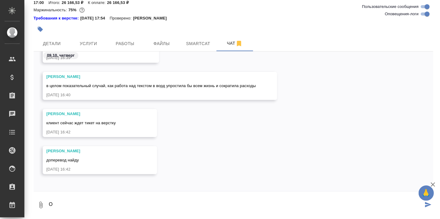
scroll to position [12043, 0]
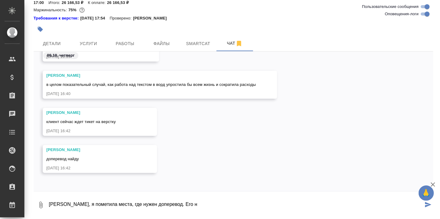
click at [101, 206] on textarea "Оля, я пометила места, где нужен доперевод. Его н" at bounding box center [235, 205] width 375 height 21
click at [215, 204] on textarea "Оля, я пометила места в английском файле, где нужен доперевод. Его н" at bounding box center [235, 205] width 375 height 21
drag, startPoint x: 218, startPoint y: 205, endPoint x: 202, endPoint y: 205, distance: 15.6
click at [202, 205] on textarea "Оля, я пометила места в английском файле, где нужен доперевод. Его н" at bounding box center [235, 205] width 375 height 21
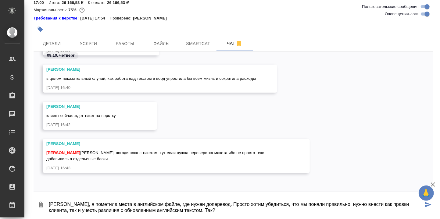
type textarea "Оля, я пометила места в английском файле, где нужен доперевод. Просто хотим убе…"
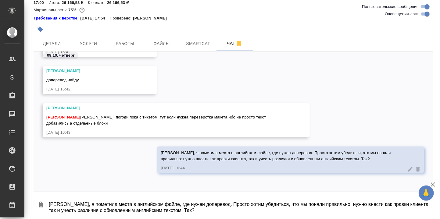
scroll to position [12039, 0]
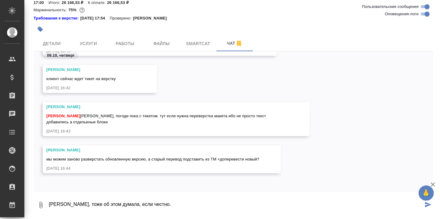
type textarea "Саша, тоже об этом думала, если честно."
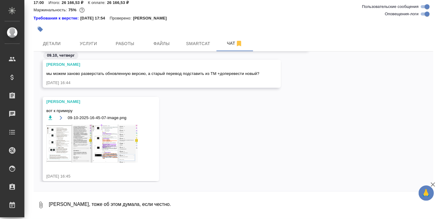
scroll to position [12151, 0]
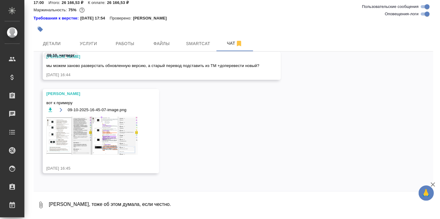
click at [77, 205] on textarea "Саша, тоже об этом думала, если честно." at bounding box center [241, 205] width 386 height 21
type textarea "Попробую начать размечать русскую версию - посмотрим, что из этого выйдет."
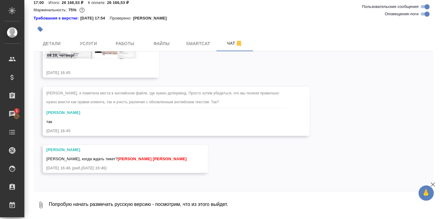
scroll to position [12679, 0]
